Goal: Task Accomplishment & Management: Manage account settings

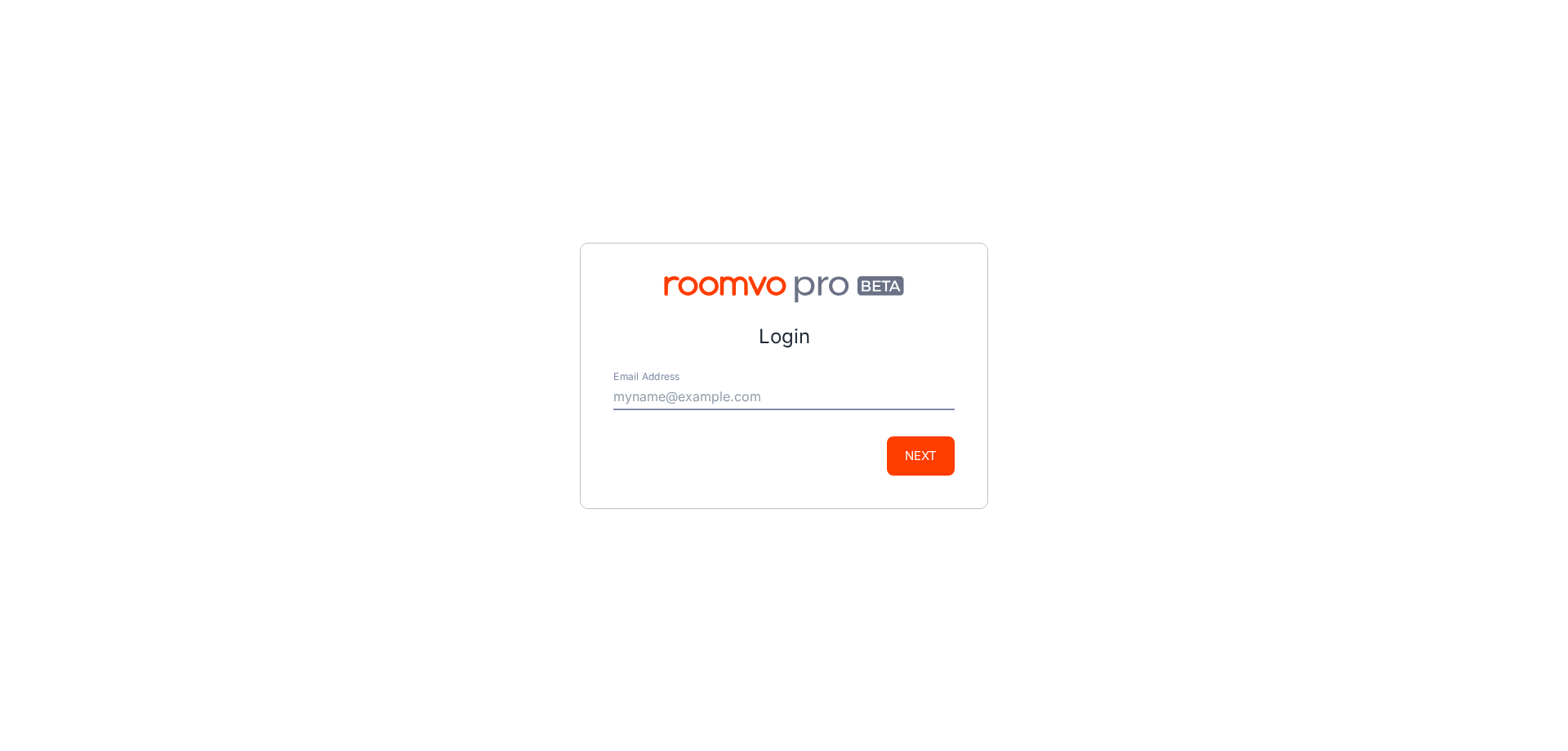
click at [703, 397] on input "Email Address" at bounding box center [784, 397] width 341 height 26
type input "[EMAIL_ADDRESS][DOMAIN_NAME]"
click at [912, 460] on button "Next" at bounding box center [920, 455] width 67 height 39
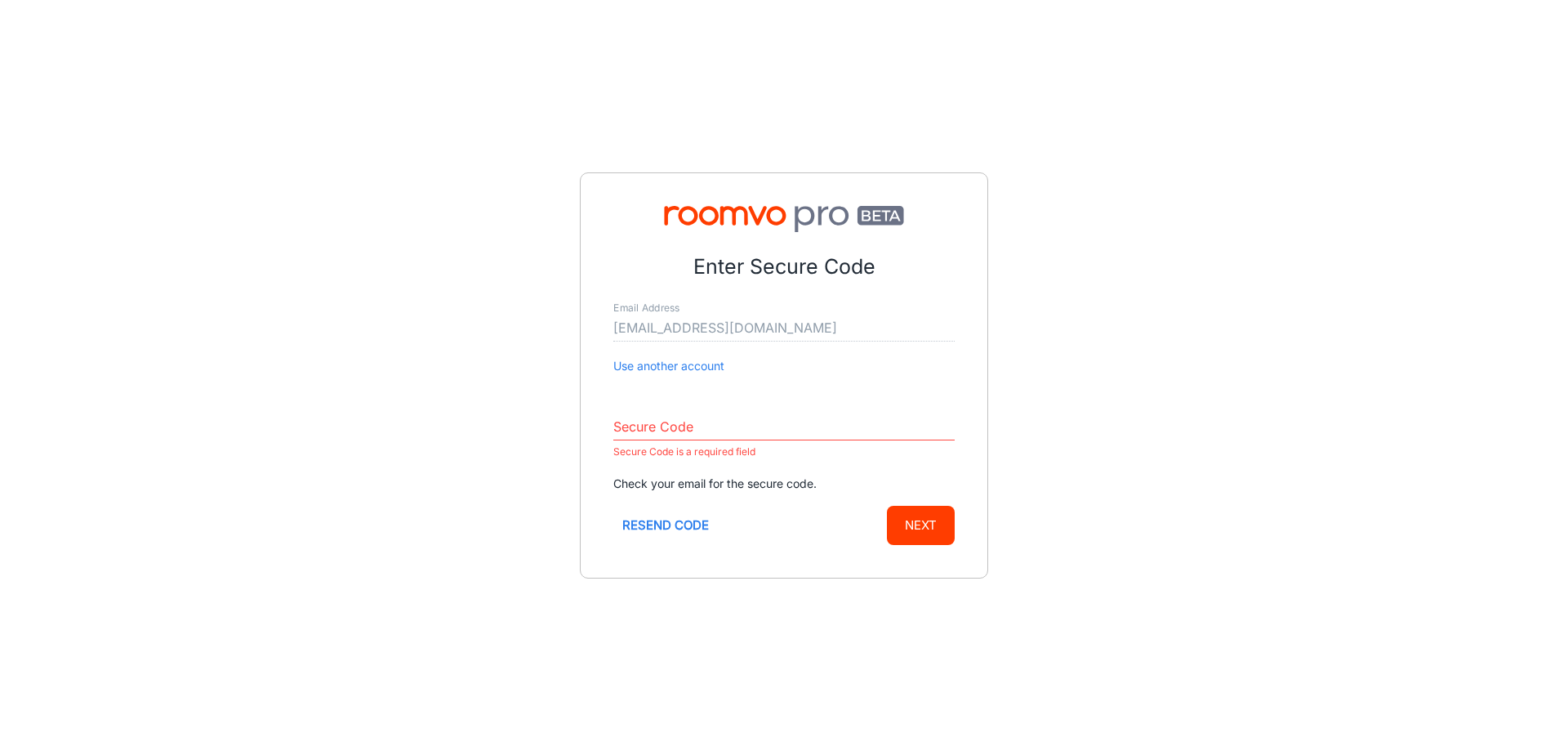
drag, startPoint x: 668, startPoint y: 411, endPoint x: 699, endPoint y: 413, distance: 31.1
click at [672, 411] on div "Secure Code Secure Code is a required field" at bounding box center [784, 431] width 341 height 60
click at [695, 423] on input "Secure Code" at bounding box center [784, 427] width 341 height 26
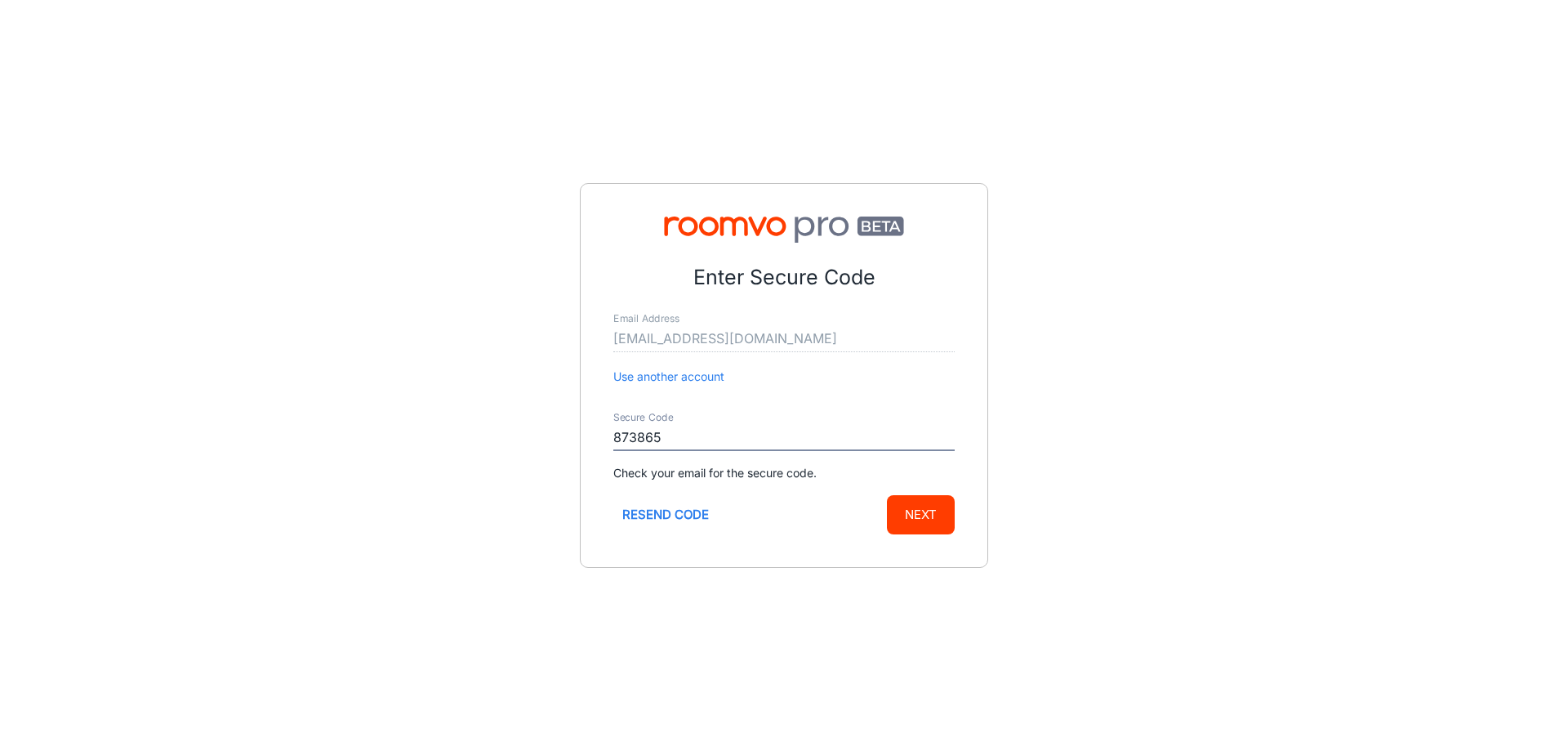
type input "873865"
click at [919, 508] on button "Next" at bounding box center [920, 514] width 67 height 39
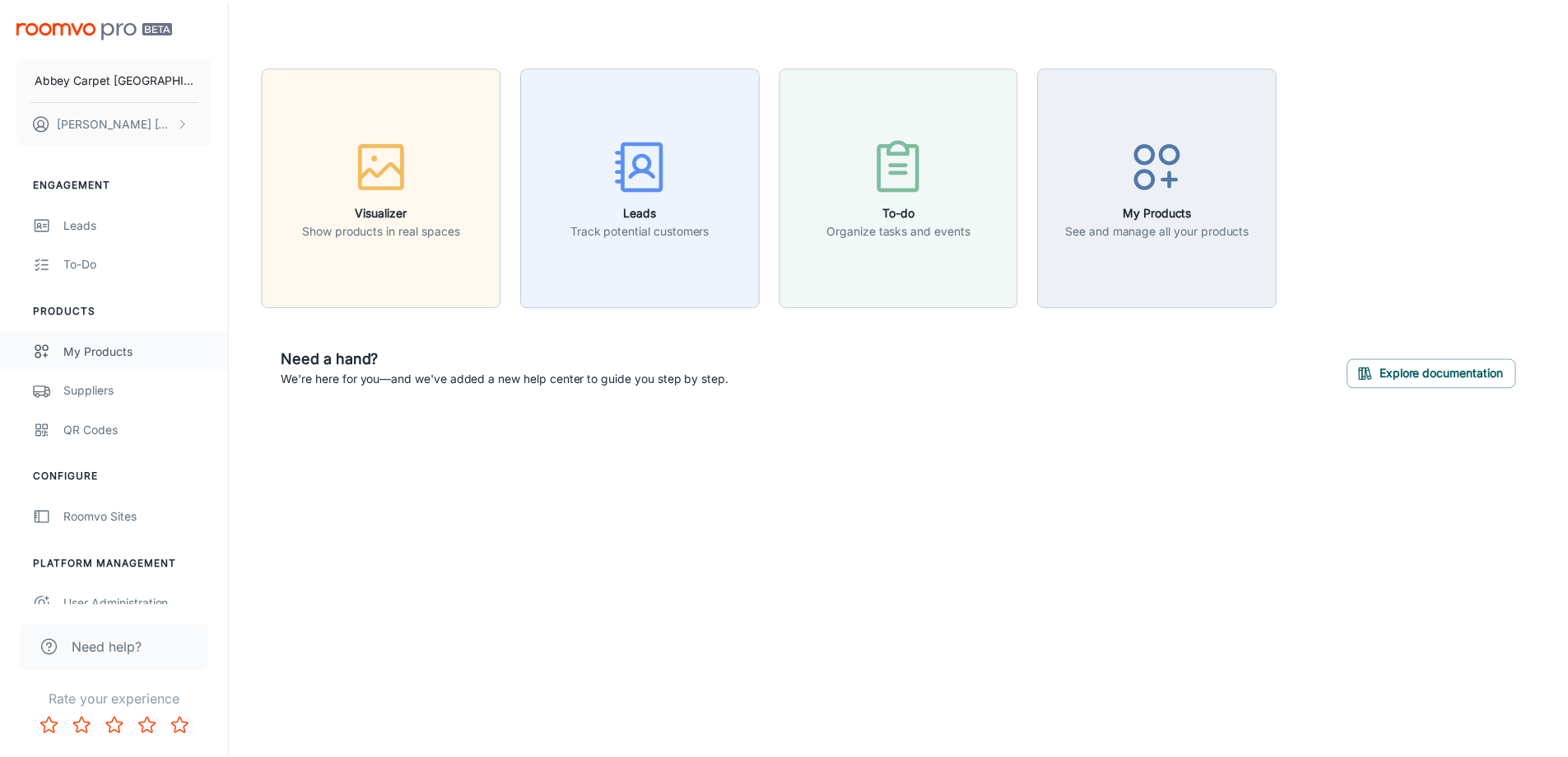
scroll to position [19, 0]
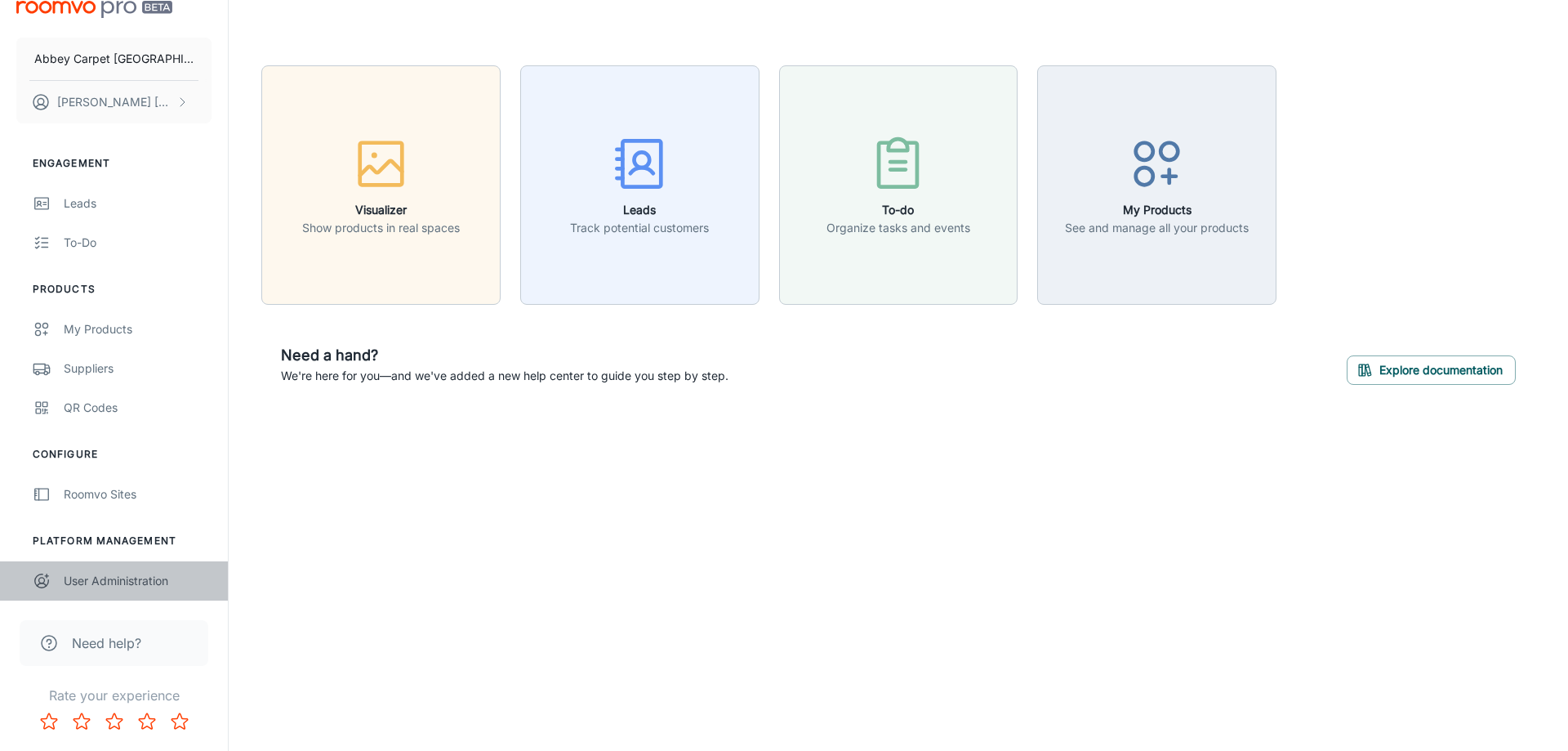
click at [105, 587] on div "User Administration" at bounding box center [137, 580] width 148 height 18
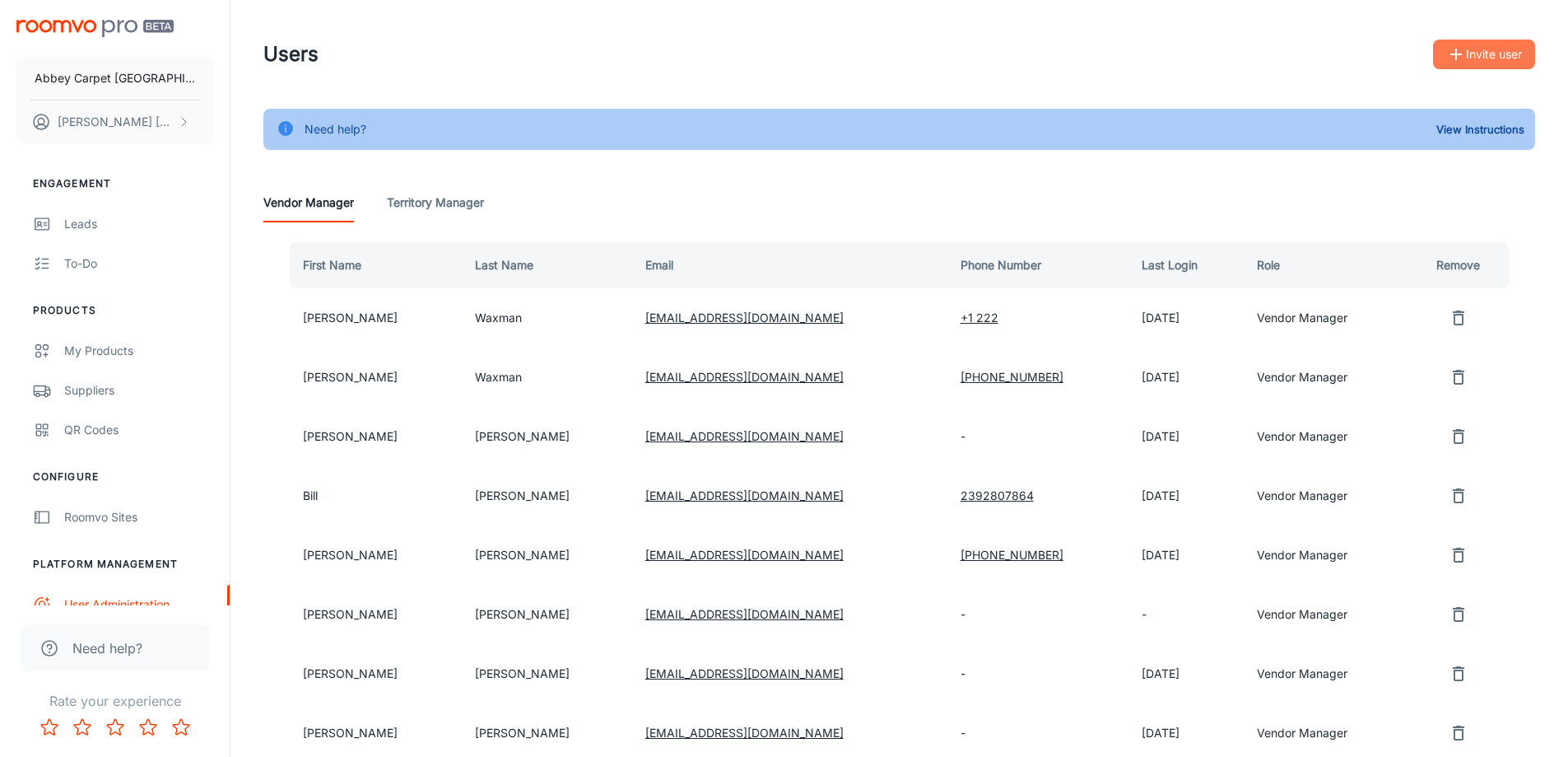
click at [1478, 47] on button "Invite user" at bounding box center [1484, 55] width 102 height 30
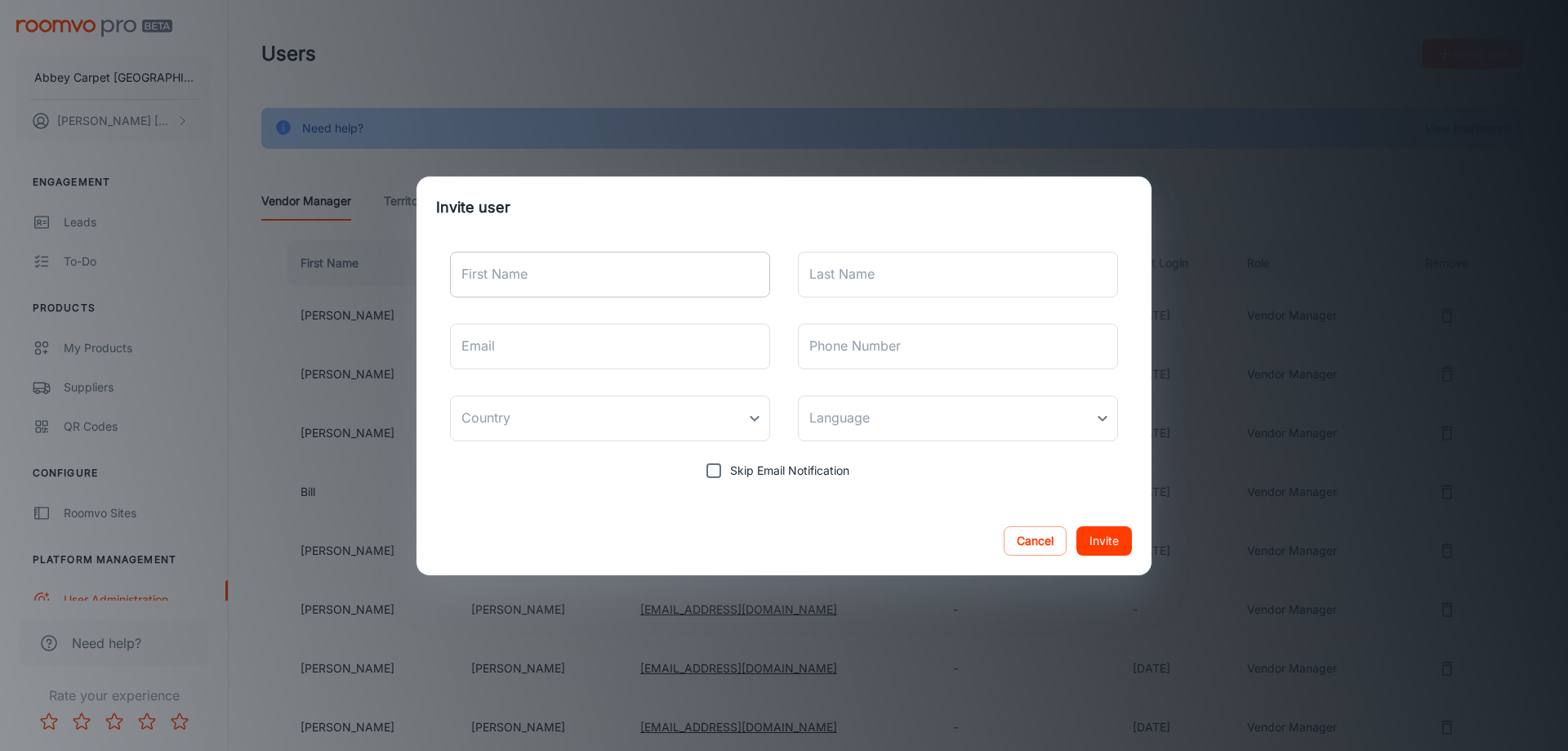
click at [520, 286] on input "First Name" at bounding box center [610, 274] width 320 height 46
type input "Alia"
type input "[PERSON_NAME]"
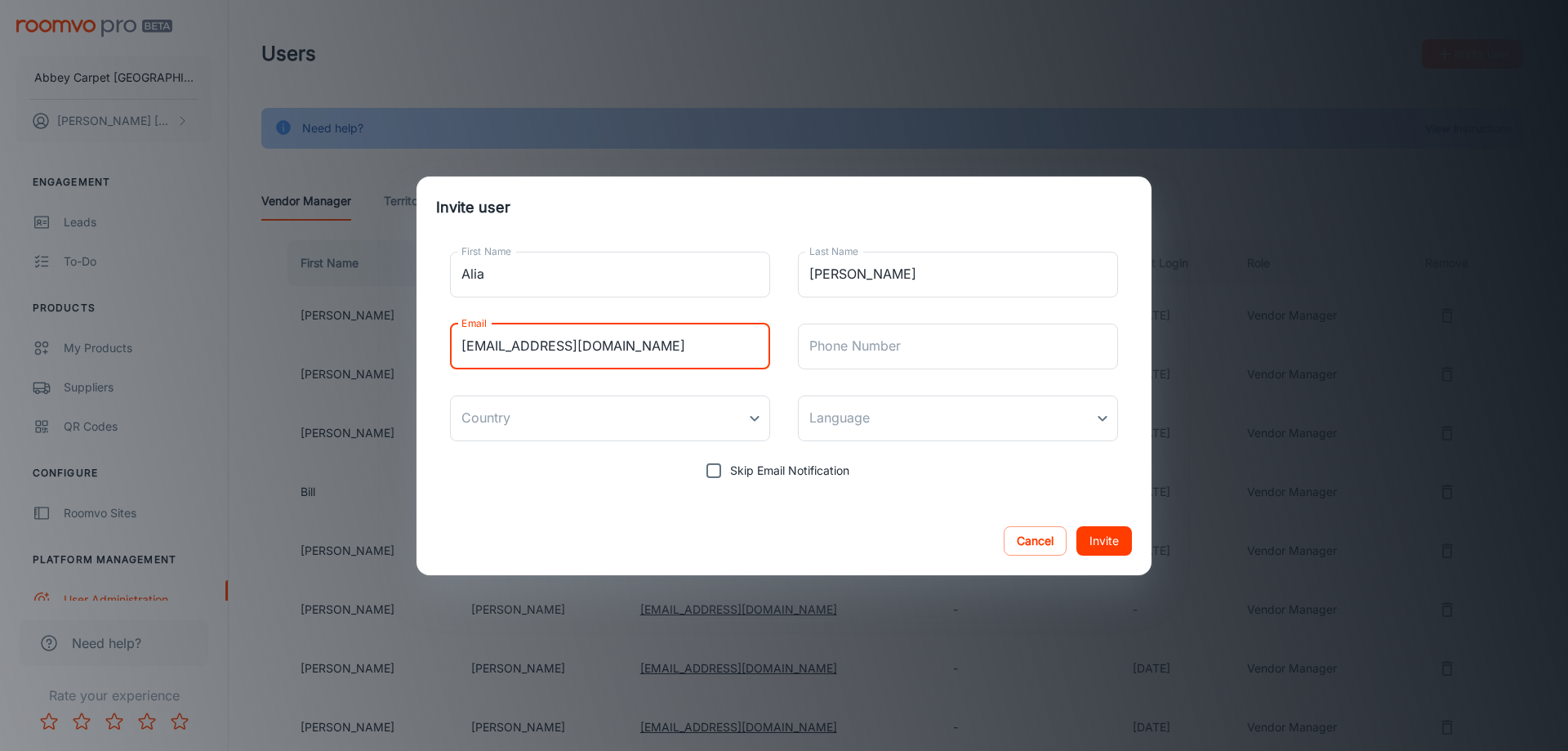
type input "[EMAIL_ADDRESS][DOMAIN_NAME]"
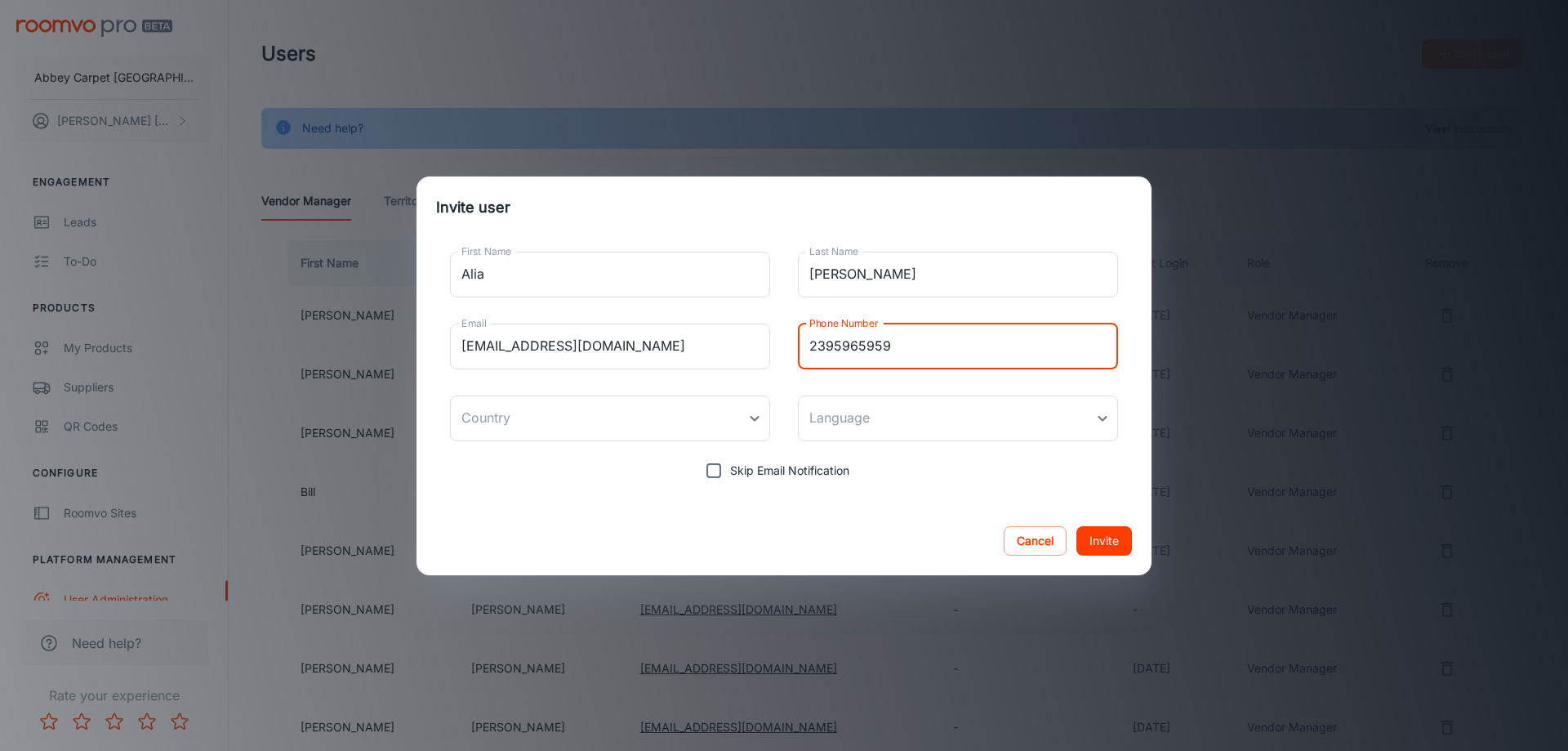
type input "2395965959"
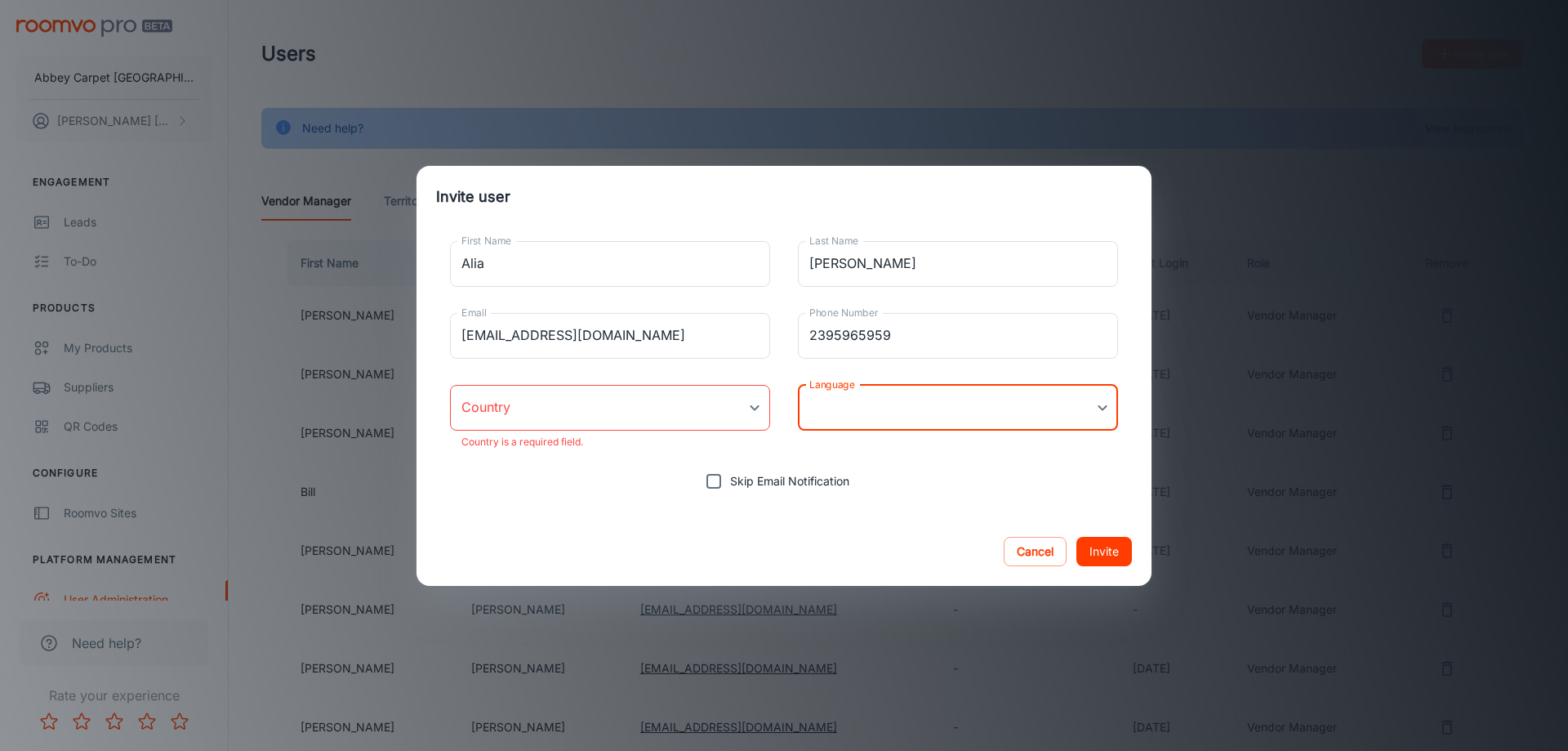
click at [748, 401] on body "Abbey Carpet [GEOGRAPHIC_DATA] [PERSON_NAME] Engagement Leads To-do Products My…" at bounding box center [784, 376] width 1568 height 751
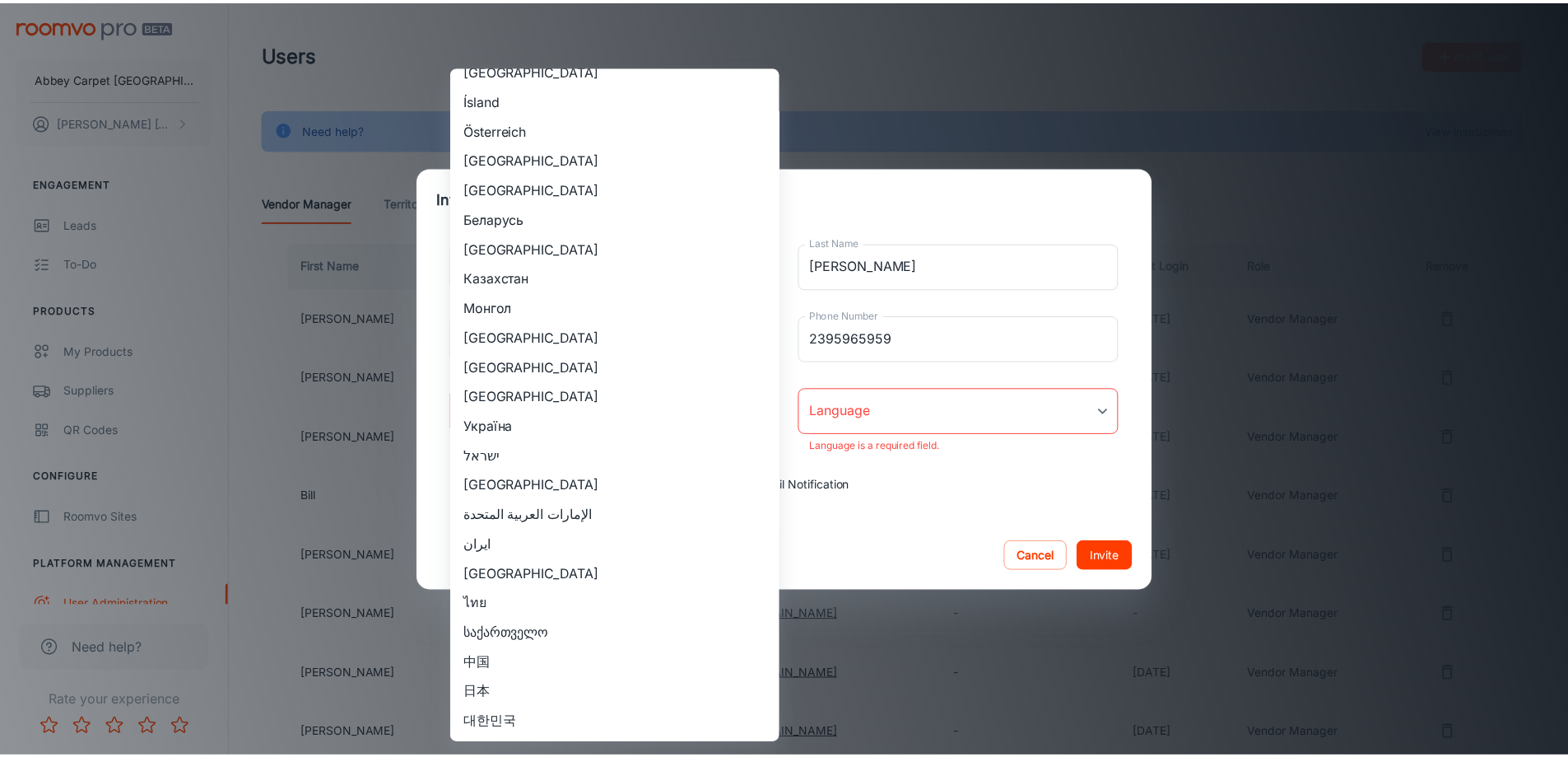
scroll to position [1525, 0]
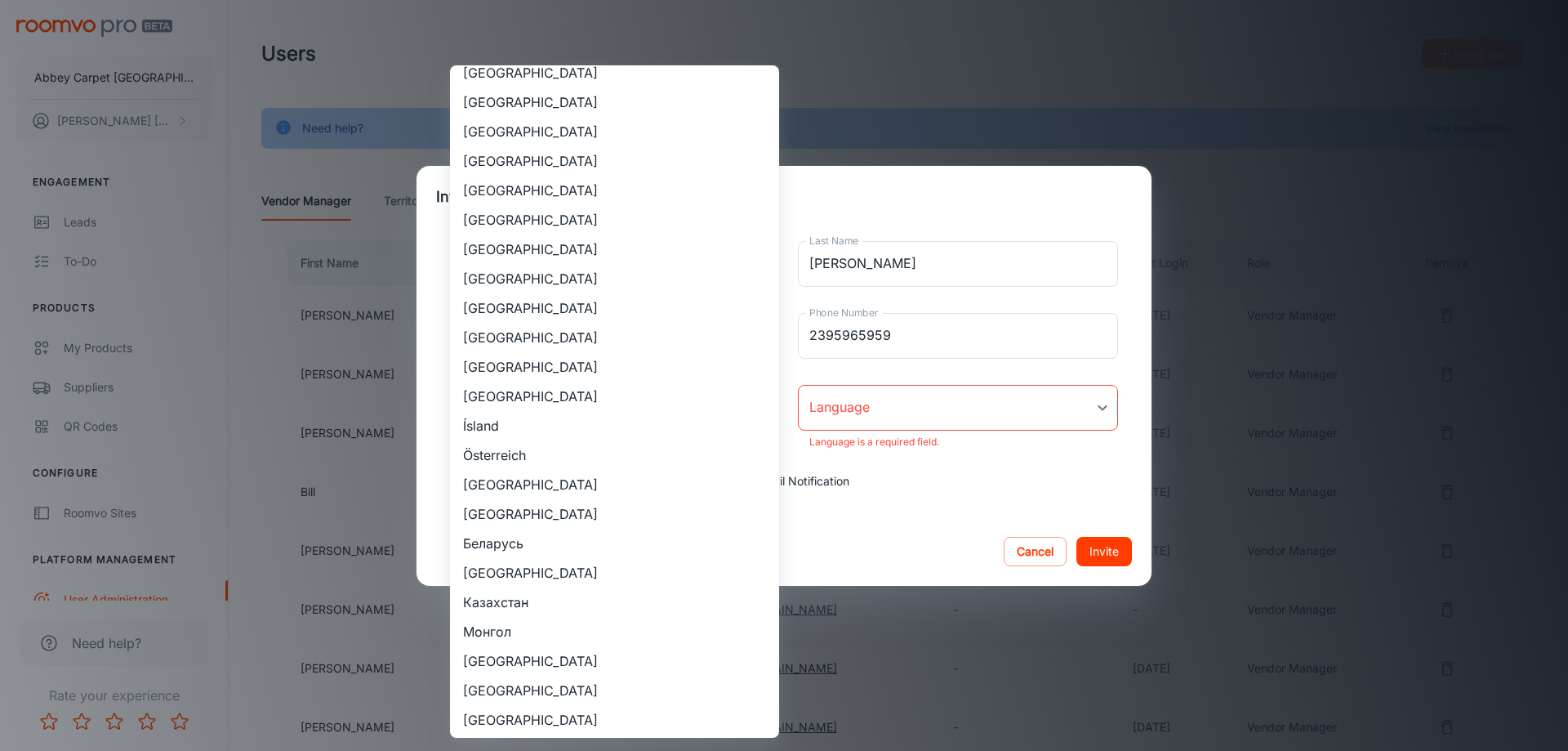
click at [525, 301] on li "[GEOGRAPHIC_DATA]" at bounding box center [614, 308] width 329 height 30
type input "[GEOGRAPHIC_DATA]"
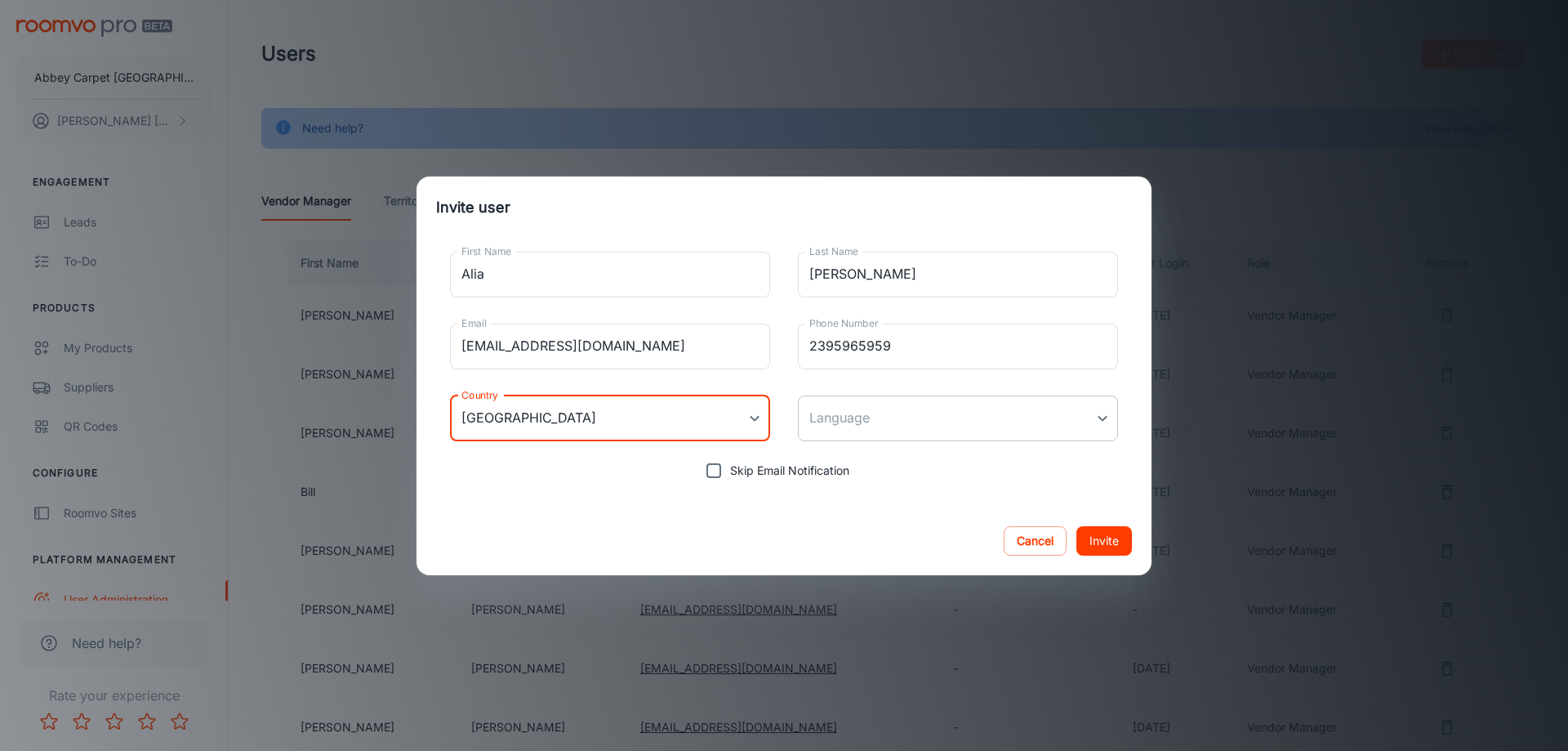
click at [1103, 418] on body "Abbey Carpet [GEOGRAPHIC_DATA] [PERSON_NAME] Engagement Leads To-do Products My…" at bounding box center [784, 376] width 1568 height 751
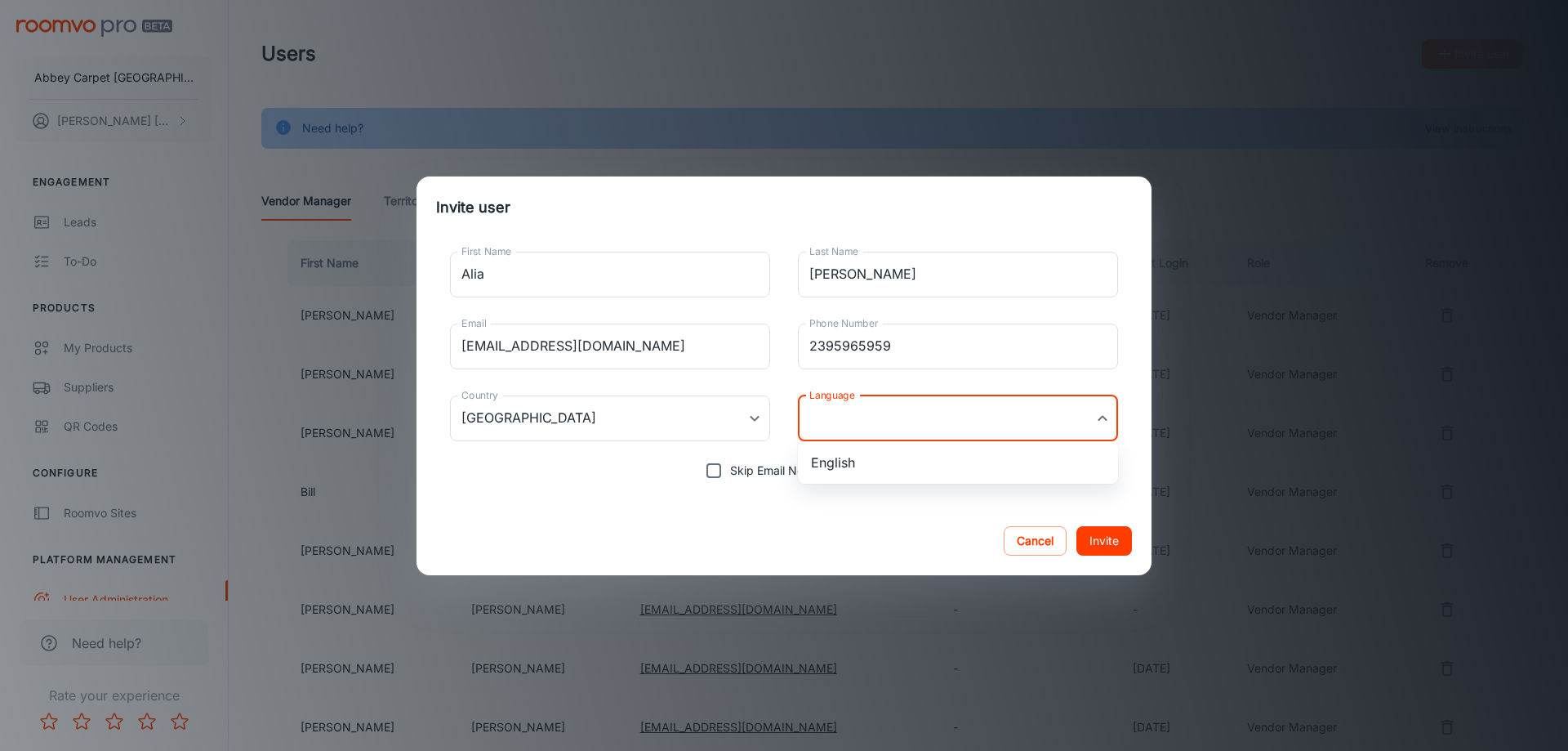
click at [846, 464] on li "English" at bounding box center [958, 462] width 320 height 30
type input "en-us"
click at [1102, 537] on button "Invite" at bounding box center [1103, 541] width 55 height 30
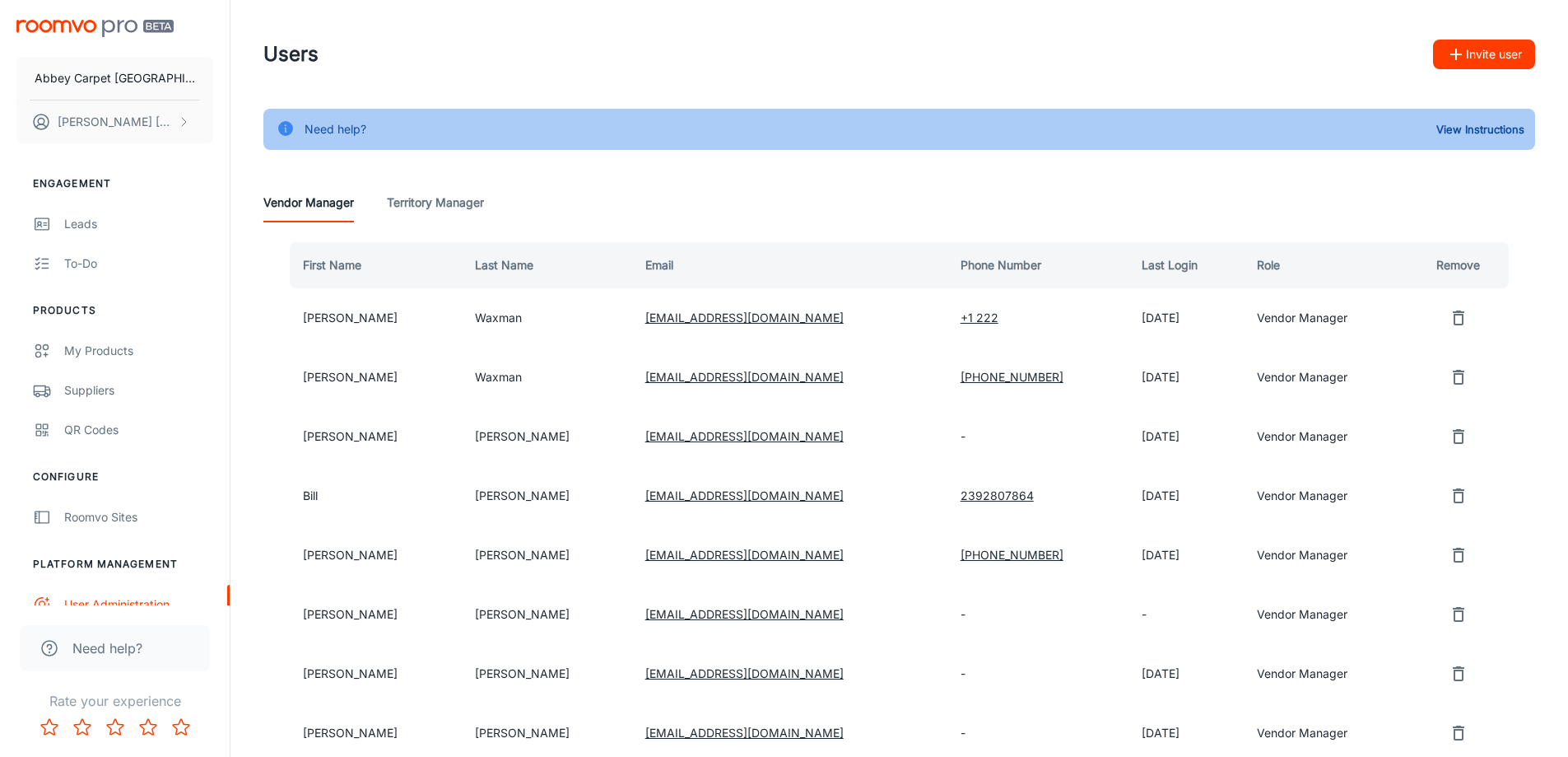
click at [436, 203] on Manager "Territory Manager" at bounding box center [436, 202] width 97 height 40
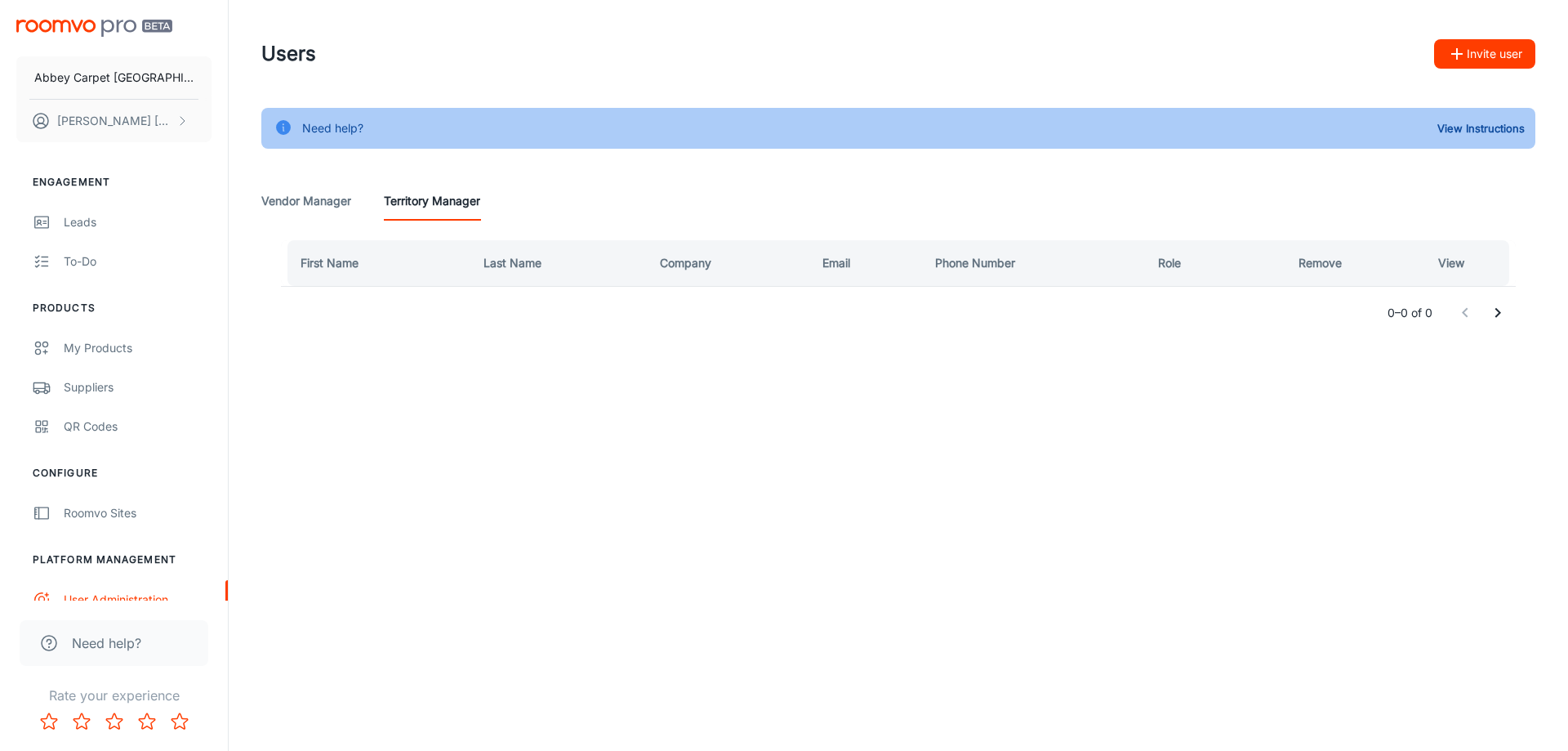
click at [331, 196] on Manager "Vendor Manager" at bounding box center [306, 200] width 90 height 39
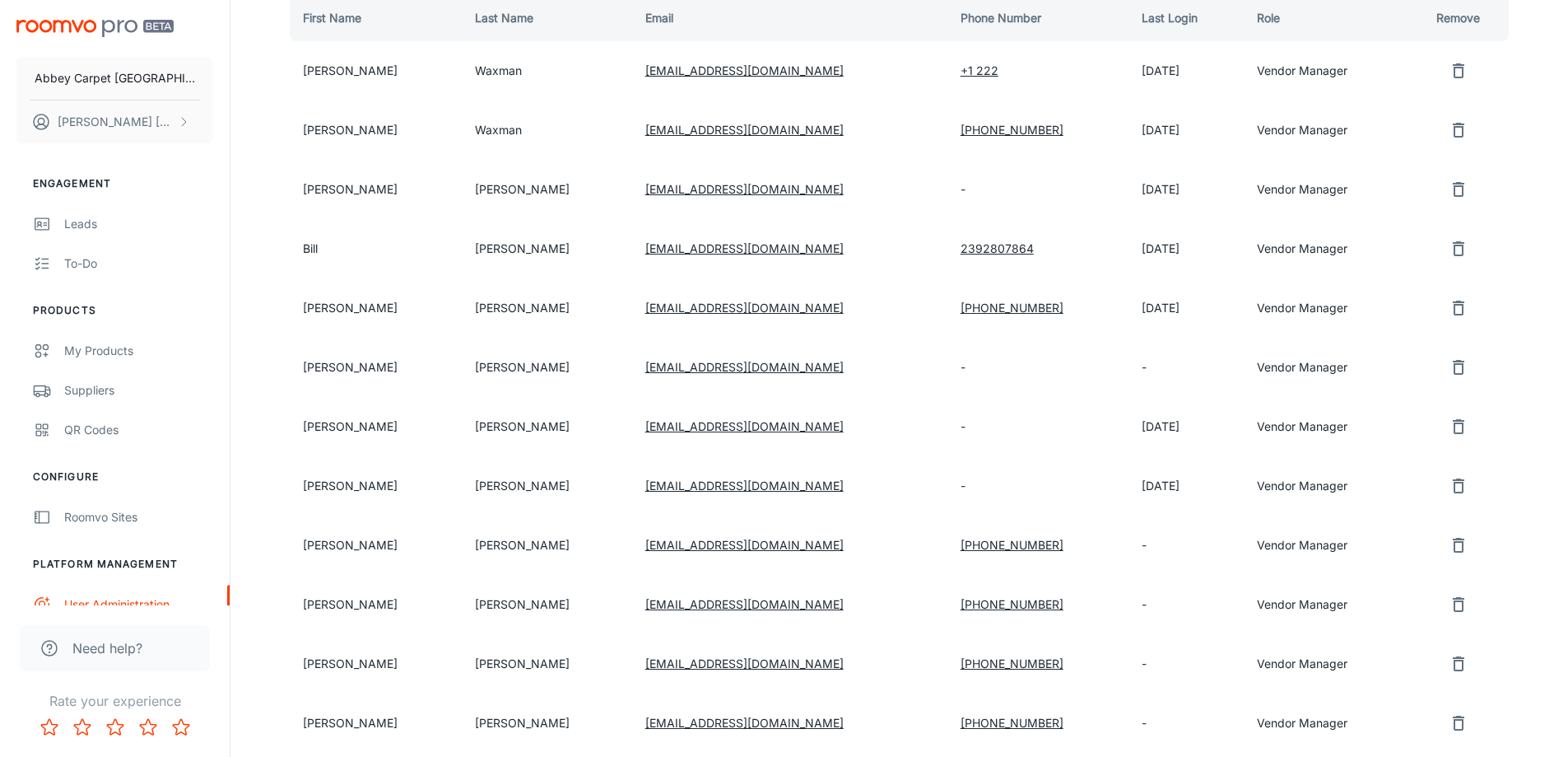
scroll to position [329, 0]
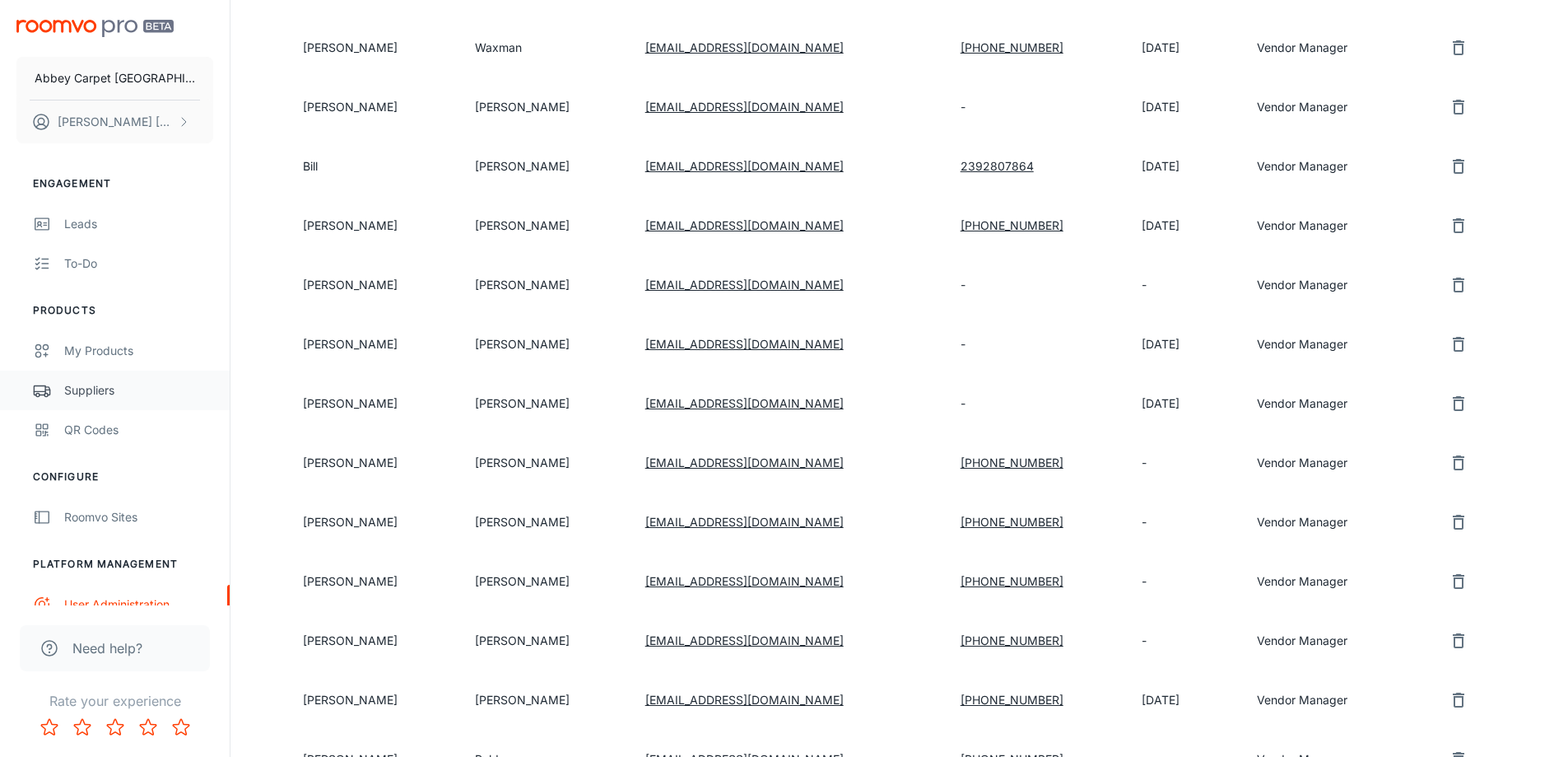
click at [93, 389] on div "Suppliers" at bounding box center [138, 390] width 149 height 19
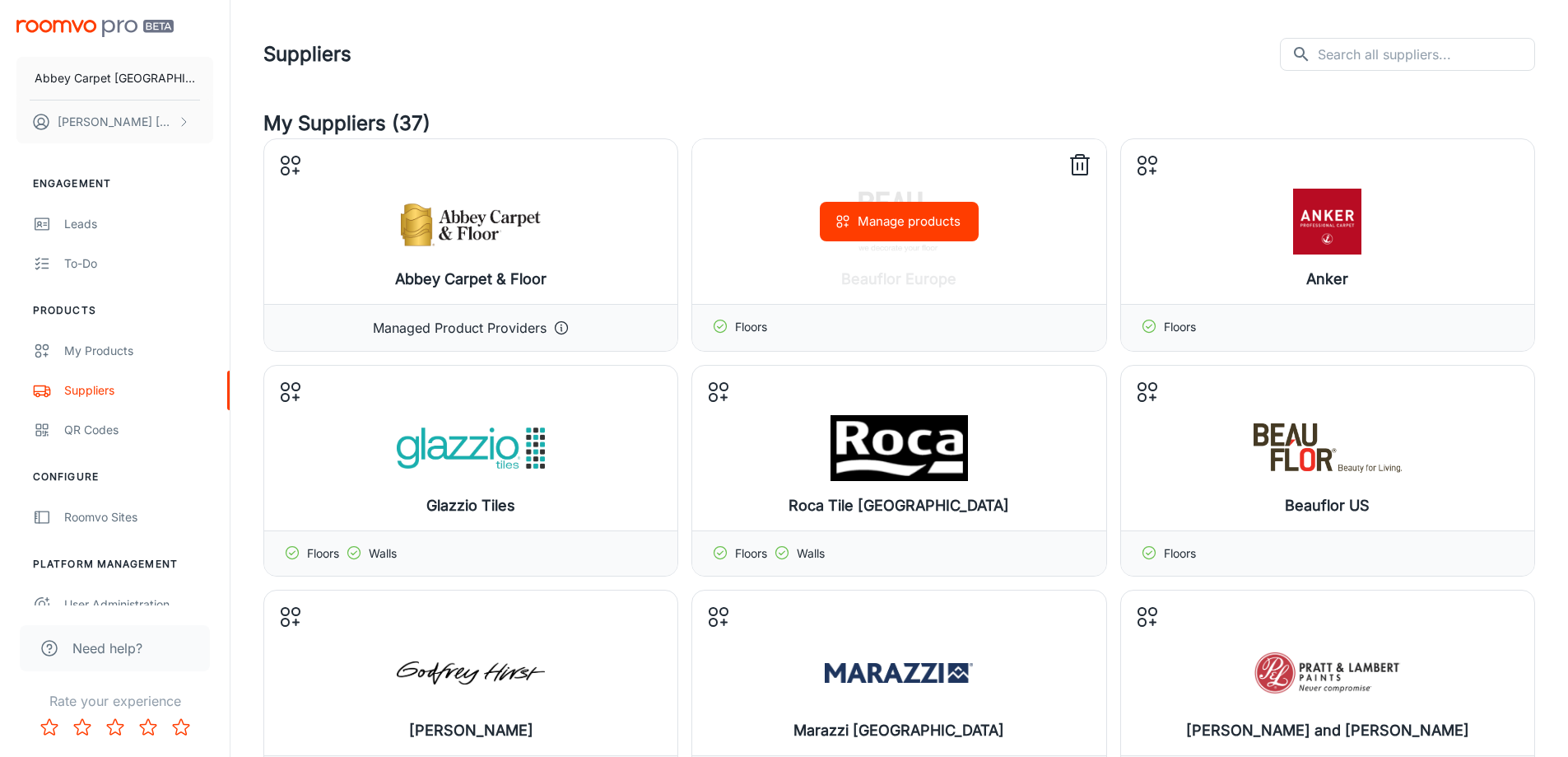
scroll to position [82, 0]
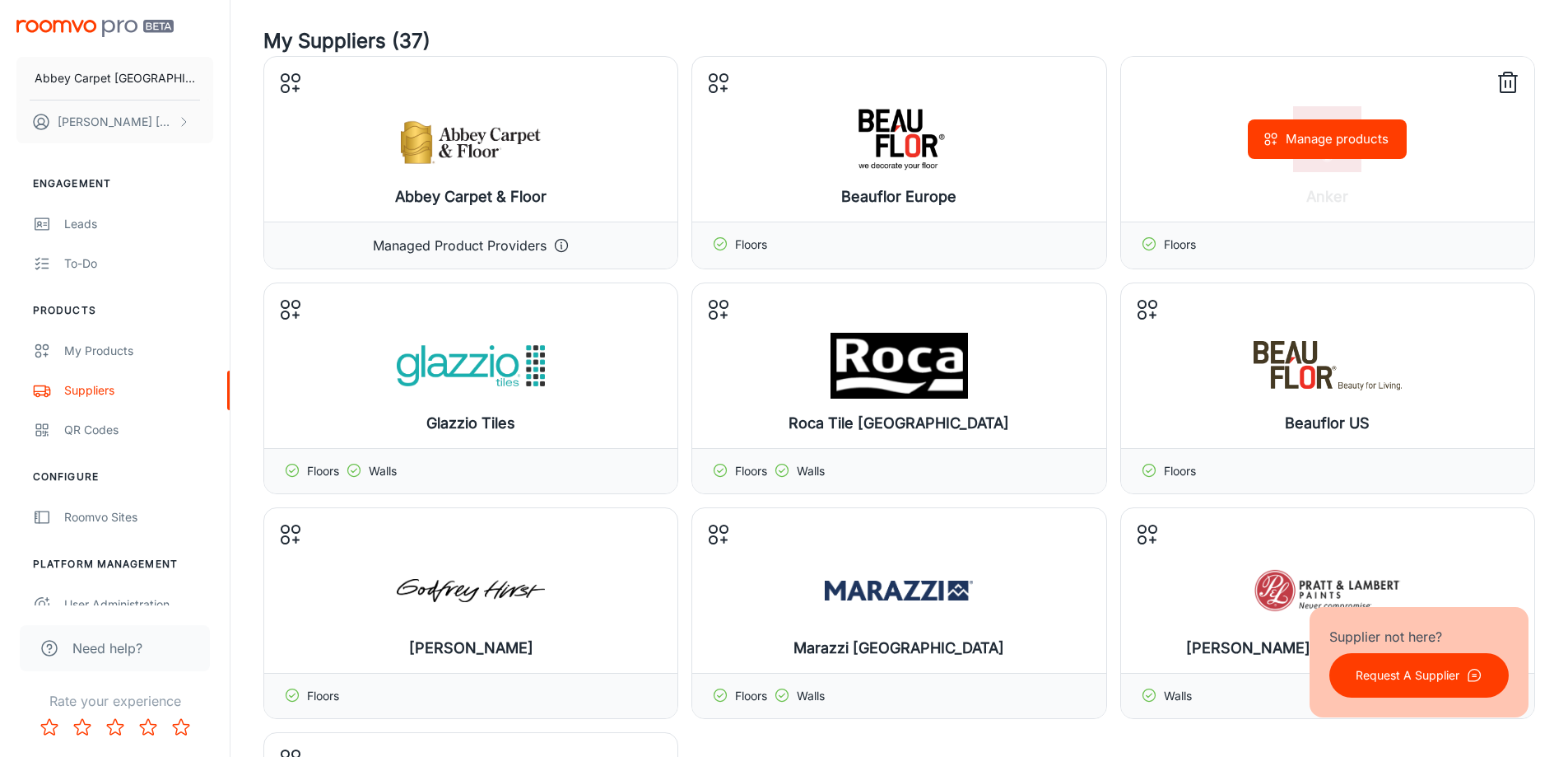
click at [1322, 177] on div "Manage products" at bounding box center [1327, 139] width 413 height 165
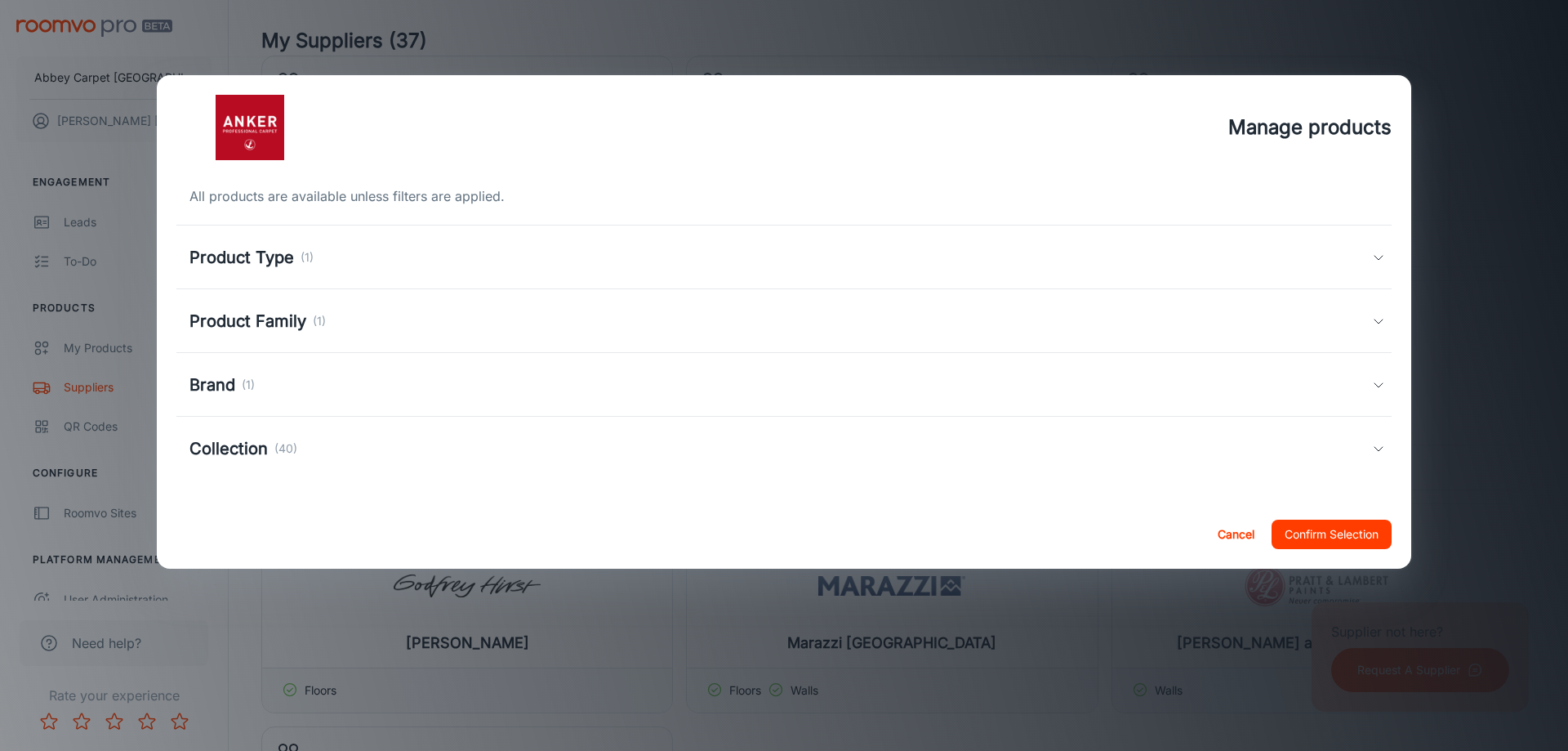
click at [252, 256] on h5 "Product Type" at bounding box center [241, 257] width 104 height 25
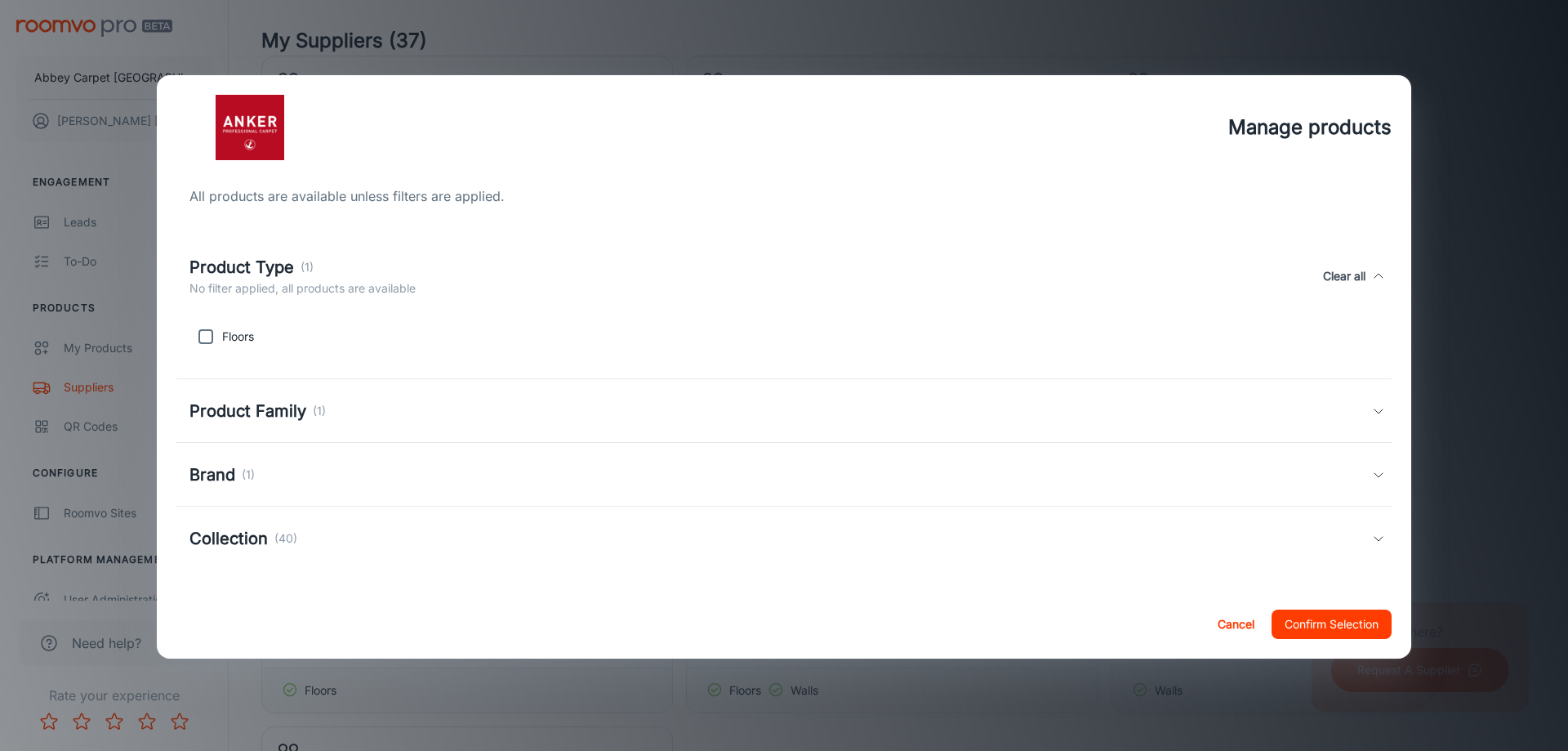
click at [251, 264] on h5 "Product Type" at bounding box center [241, 267] width 104 height 25
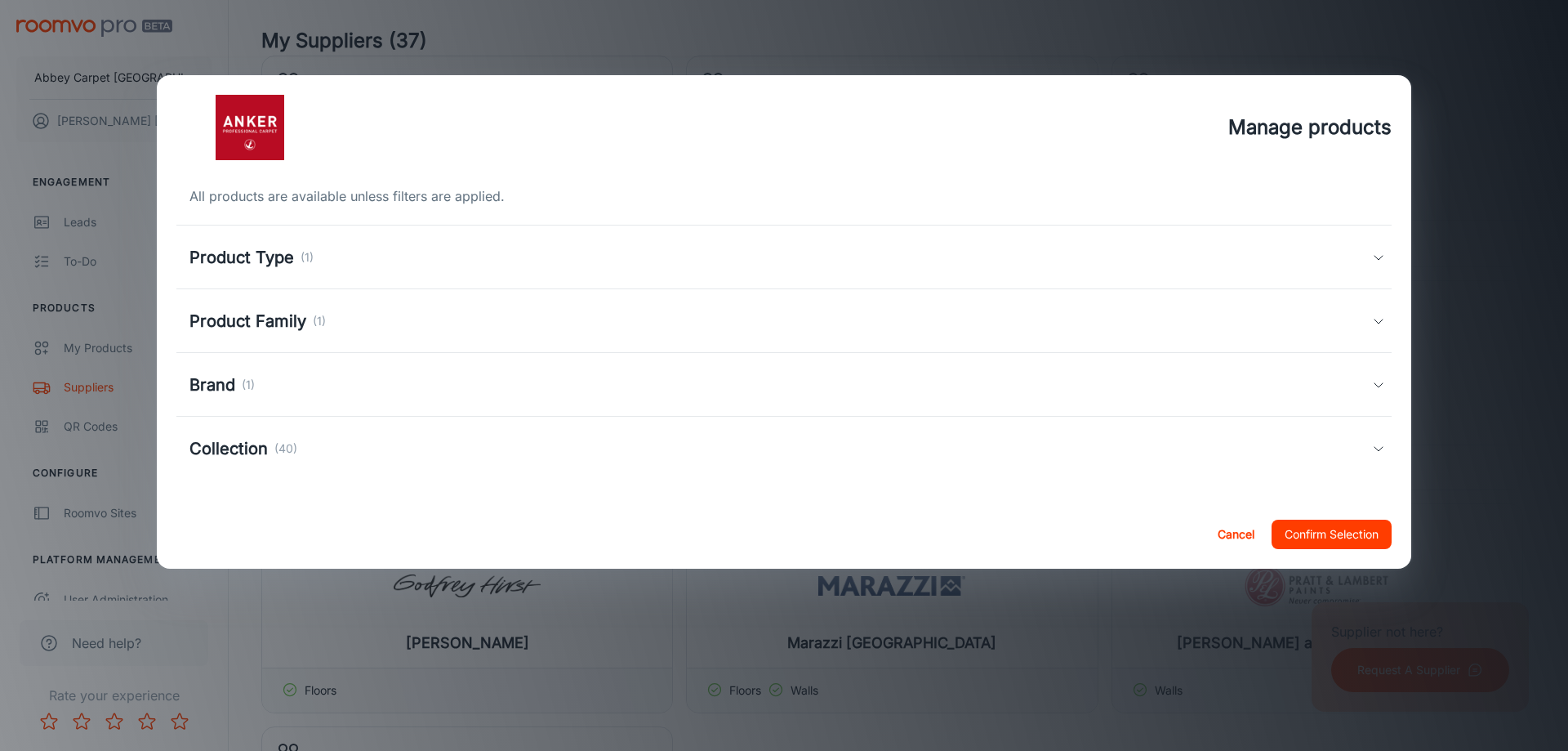
click at [1229, 532] on button "Cancel" at bounding box center [1236, 534] width 52 height 30
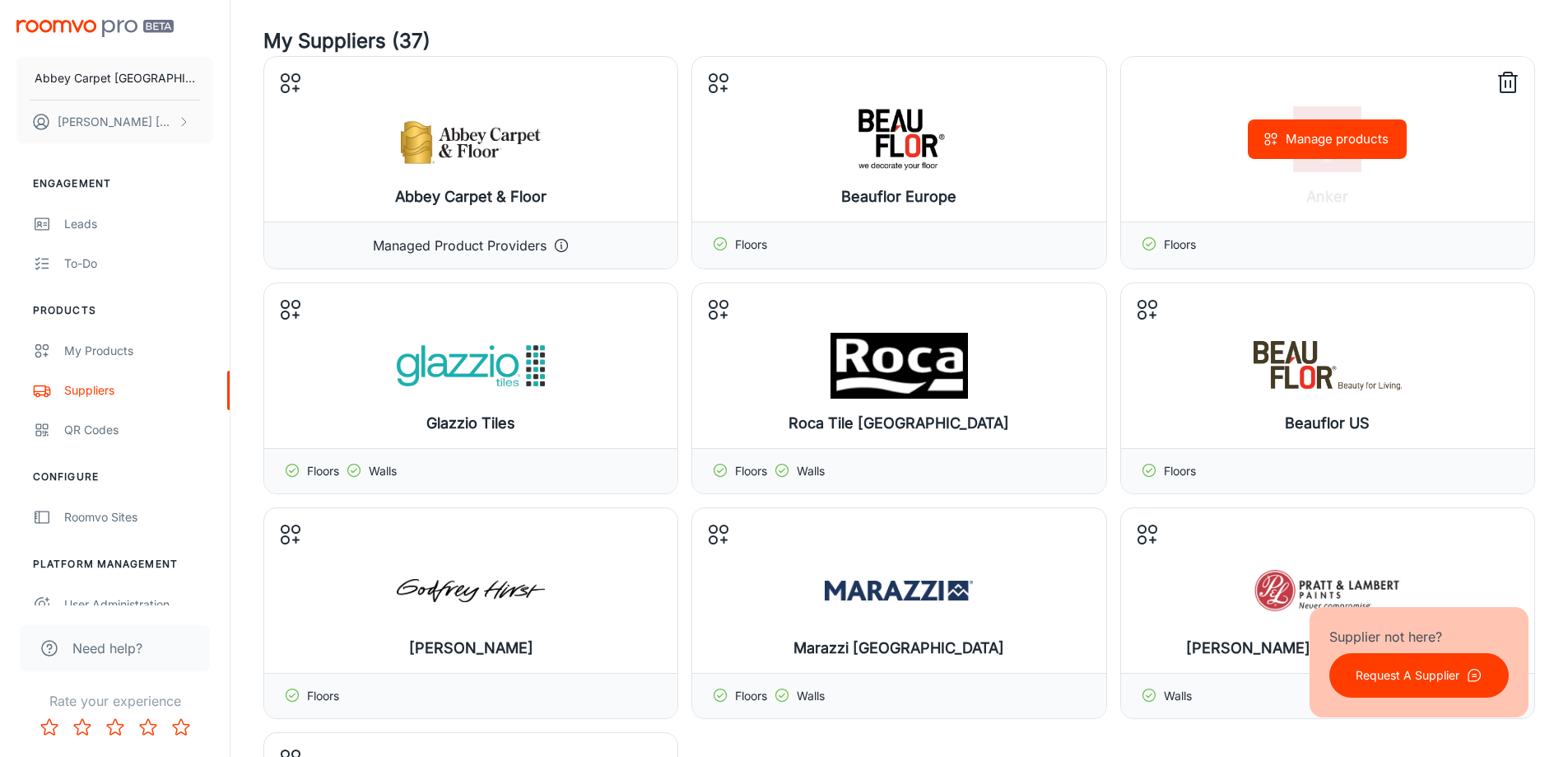
click at [1512, 84] on icon at bounding box center [1507, 83] width 26 height 26
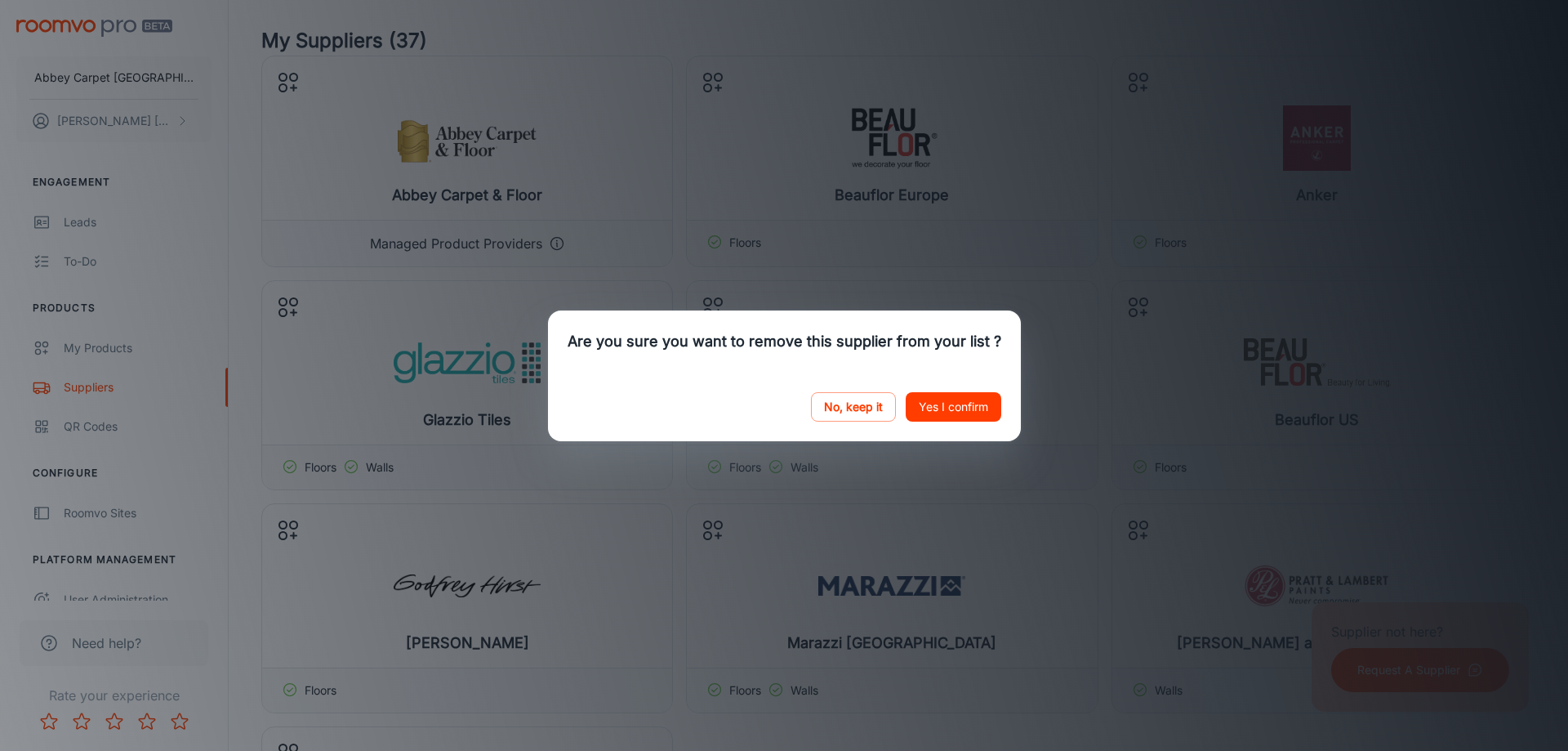
click at [924, 405] on button "Yes I confirm" at bounding box center [953, 407] width 95 height 30
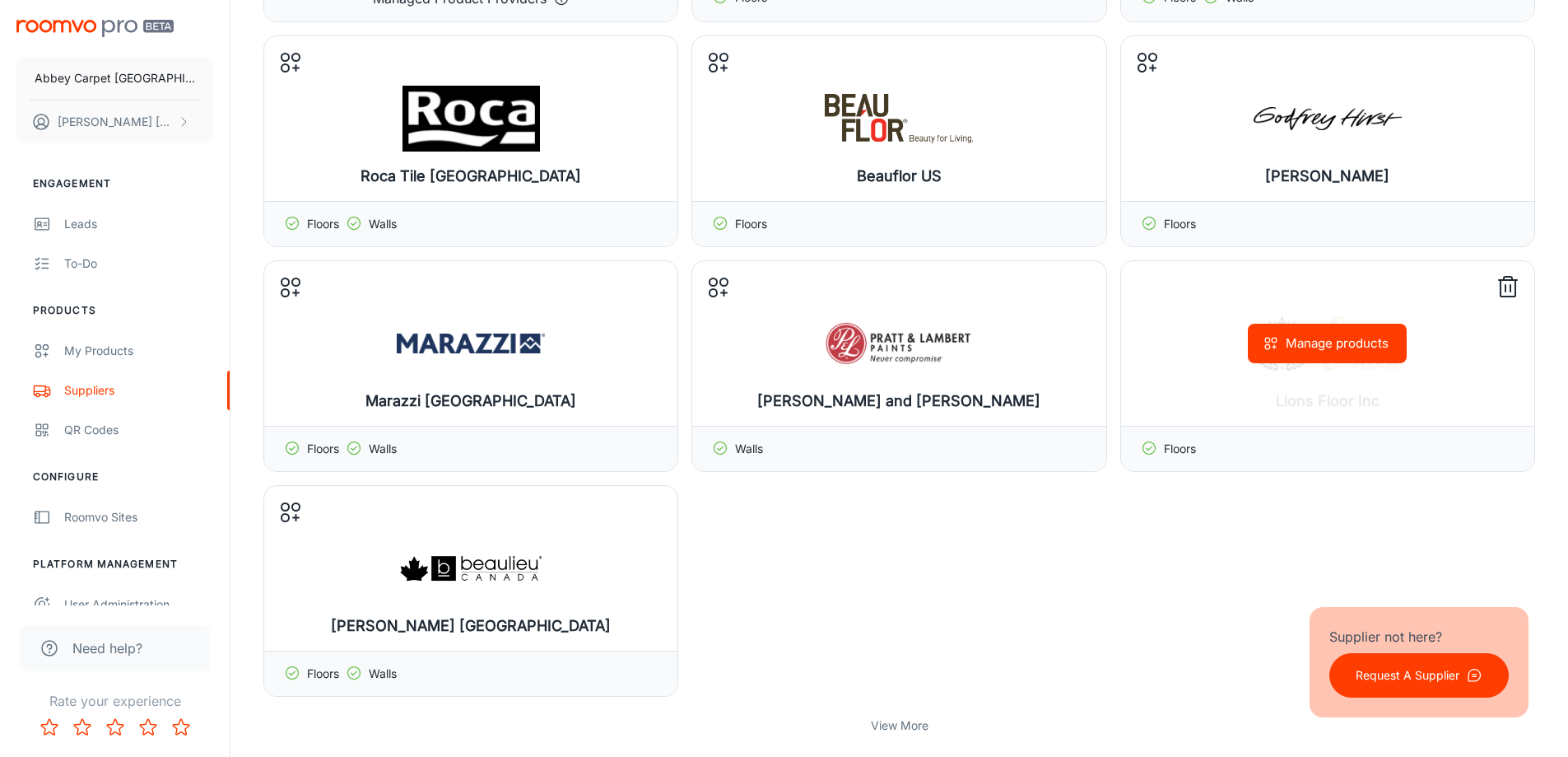
scroll to position [0, 0]
